Goal: Transaction & Acquisition: Purchase product/service

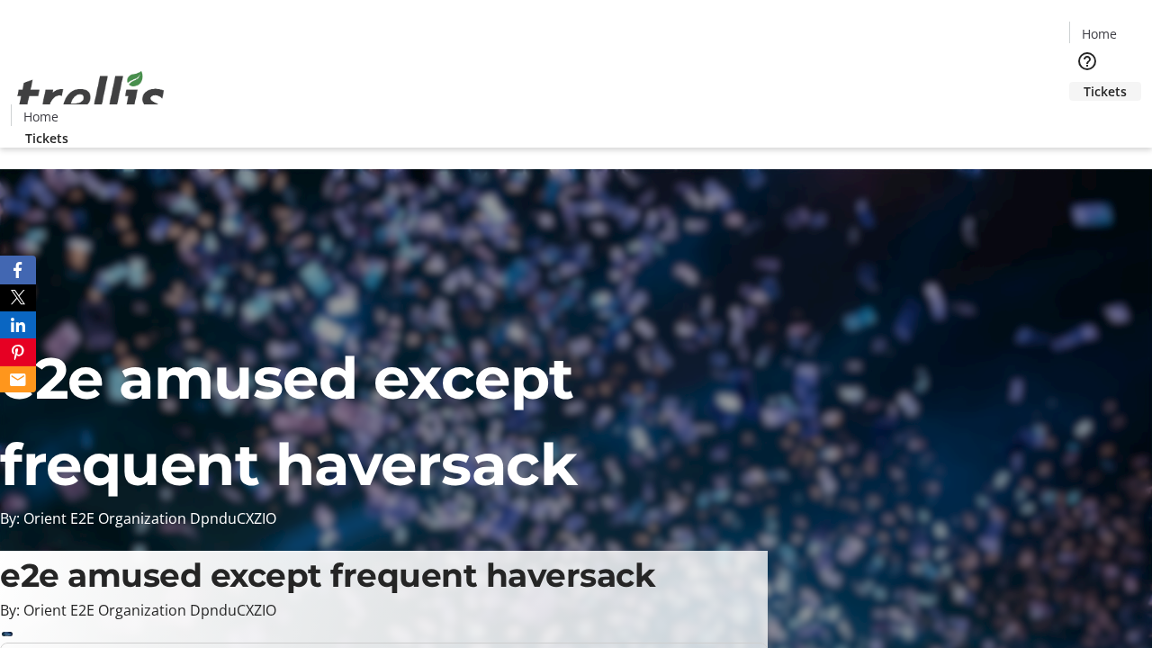
click at [1084, 82] on span "Tickets" at bounding box center [1105, 91] width 43 height 19
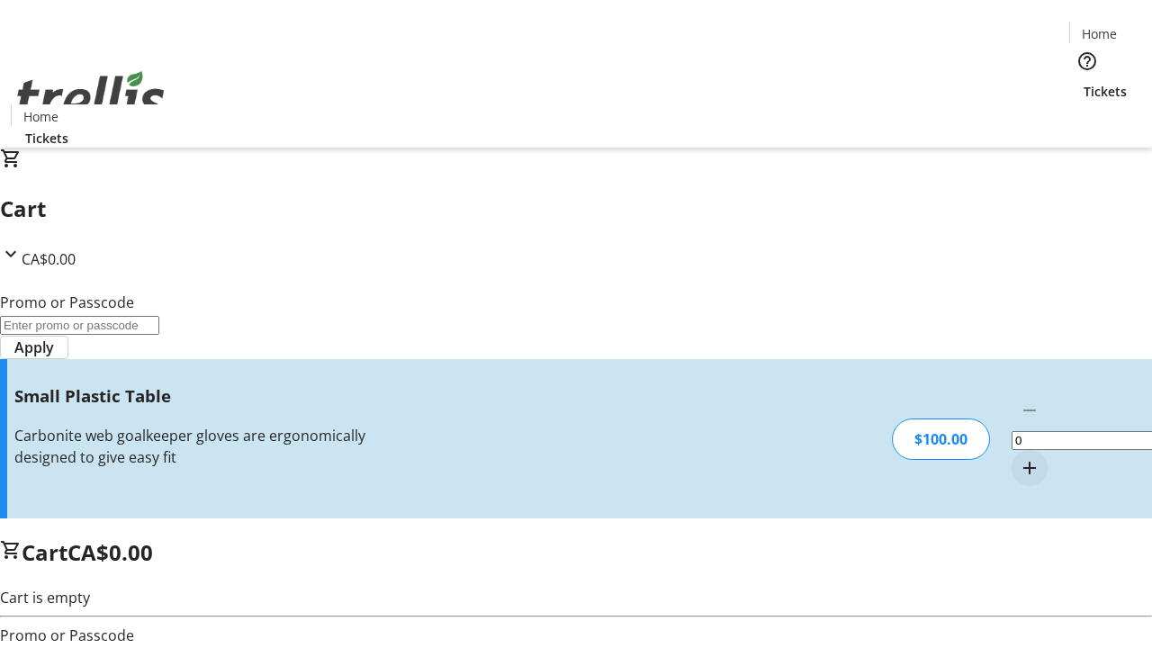
click at [1019, 457] on mat-icon "Increment by one" at bounding box center [1030, 468] width 22 height 22
type input "1"
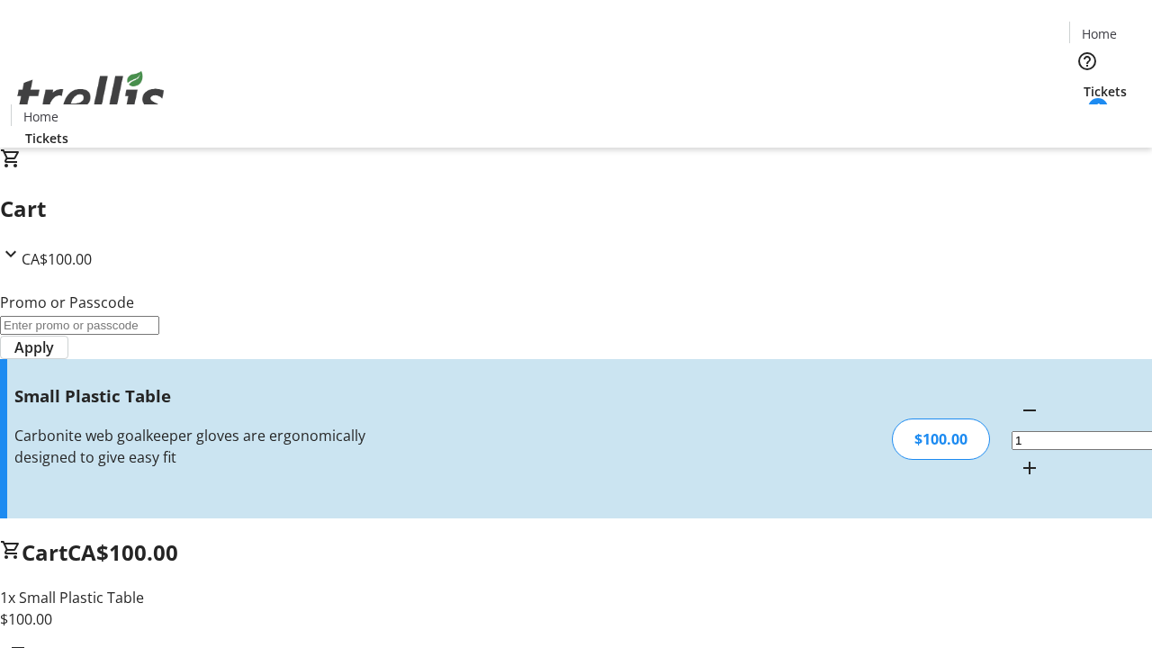
type input "FREE"
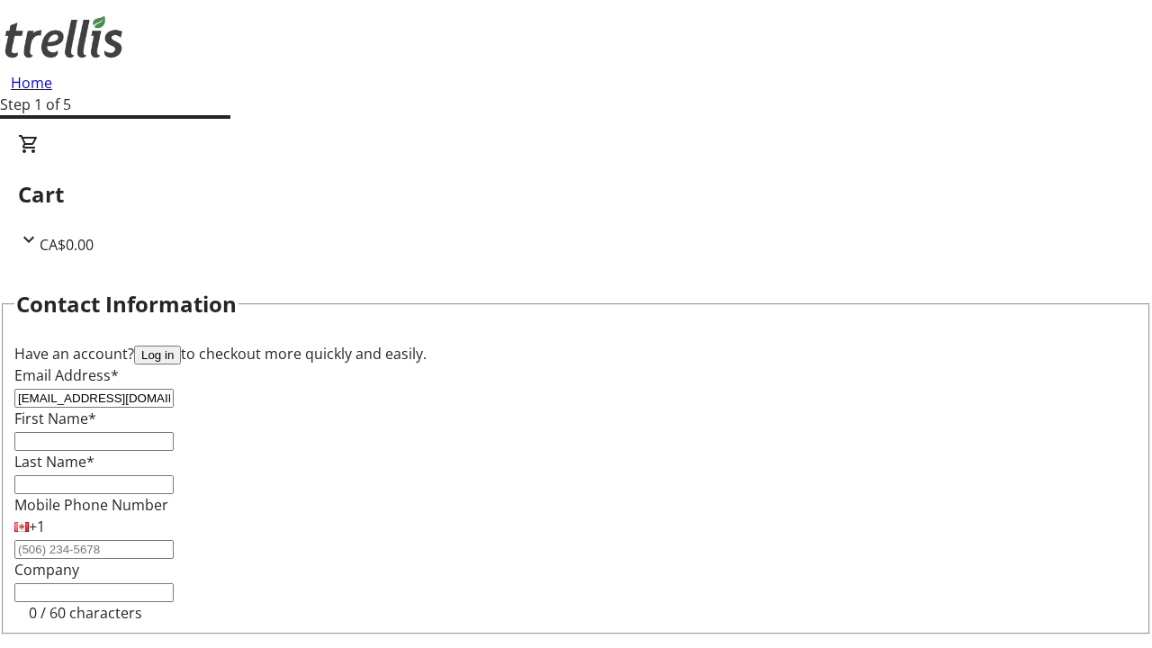
type input "[EMAIL_ADDRESS][DOMAIN_NAME]"
type input "Dariana"
type input "[PERSON_NAME]"
